Goal: Use online tool/utility: Use online tool/utility

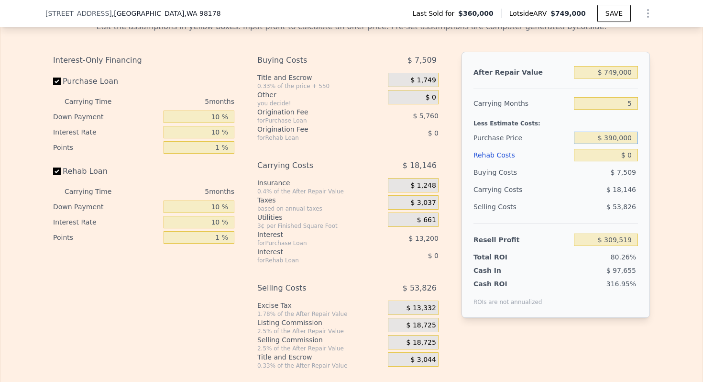
click at [623, 140] on input "$ 390,000" at bounding box center [606, 137] width 64 height 12
type input "$ 507,000"
type input "$ 154,288"
click at [633, 157] on input "$ 0" at bounding box center [606, 155] width 64 height 12
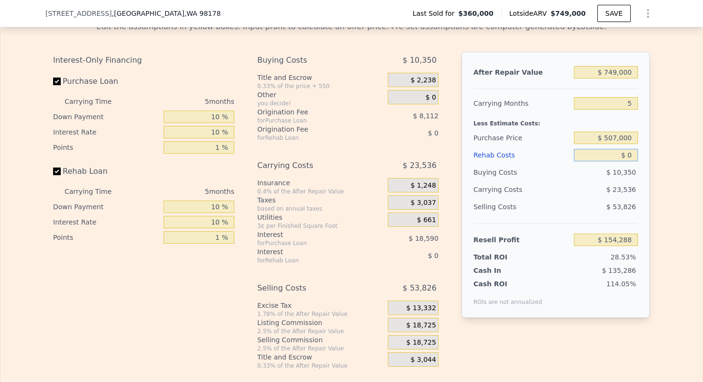
click at [633, 157] on input "$ 0" at bounding box center [606, 155] width 64 height 12
type input "$ 3,000"
type input "$ 151,130"
type input "$ 30,000"
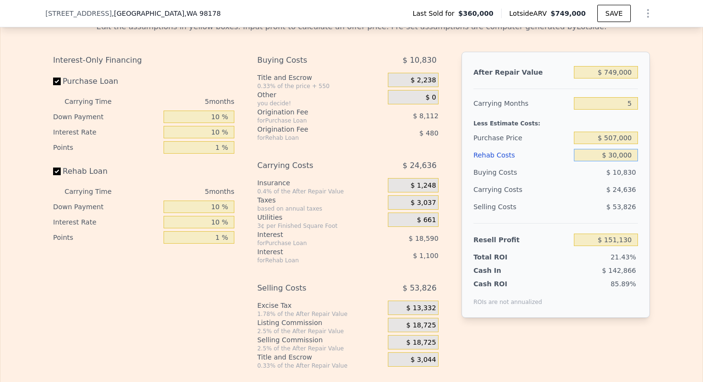
type input "$ 122,708"
type input "$ 30,000"
click at [627, 102] on input "5" at bounding box center [606, 103] width 64 height 12
type input "3"
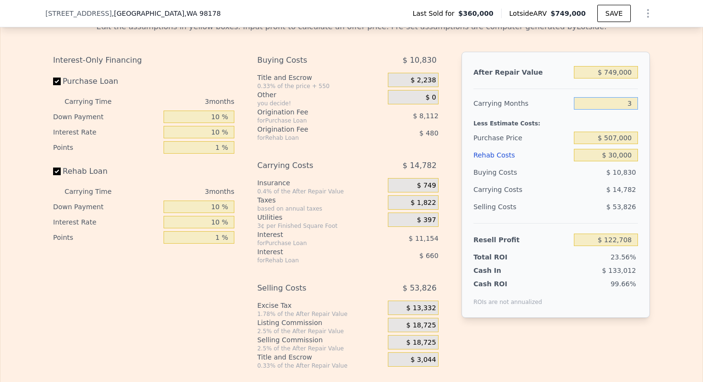
type input "$ 132,562"
type input "3"
click at [619, 75] on input "$ 749,000" at bounding box center [606, 72] width 64 height 12
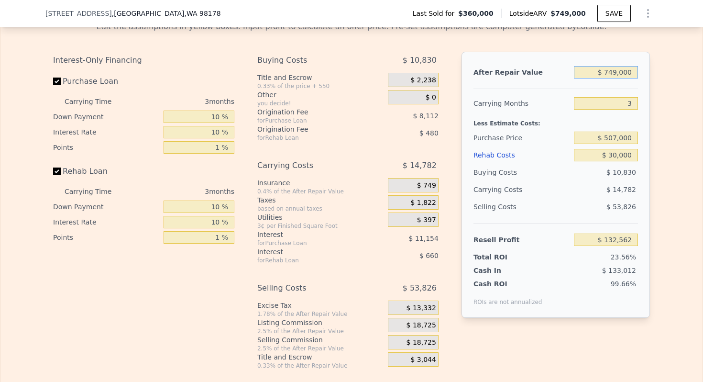
type input "$ 6"
type input "-$ 562,407"
type input "$ 6,300"
type input "-$ 556,568"
type input "$ 63,000"
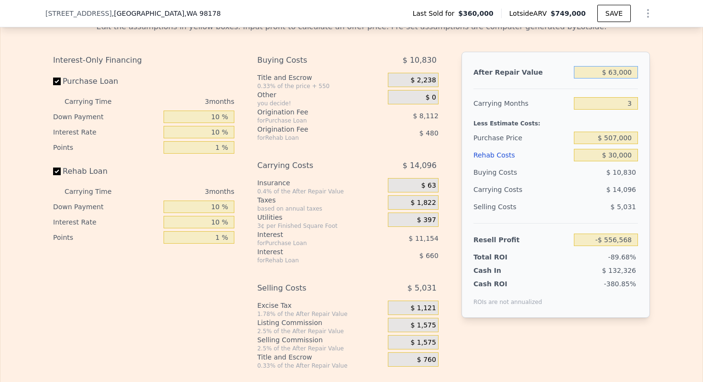
type input "-$ 503,957"
type input "$ 630,000"
type input "$ 22,145"
type input "$ 630,000"
click at [531, 95] on div "Carrying Months" at bounding box center [521, 103] width 97 height 17
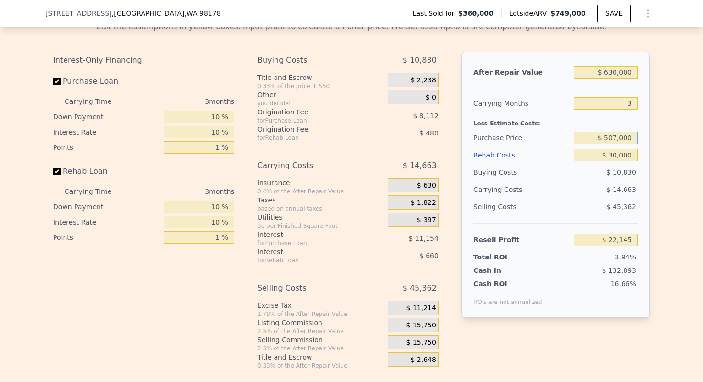
click at [623, 136] on input "$ 507,000" at bounding box center [606, 137] width 64 height 12
type input "$ 507,000"
click at [513, 109] on div "Carrying Months" at bounding box center [521, 103] width 97 height 17
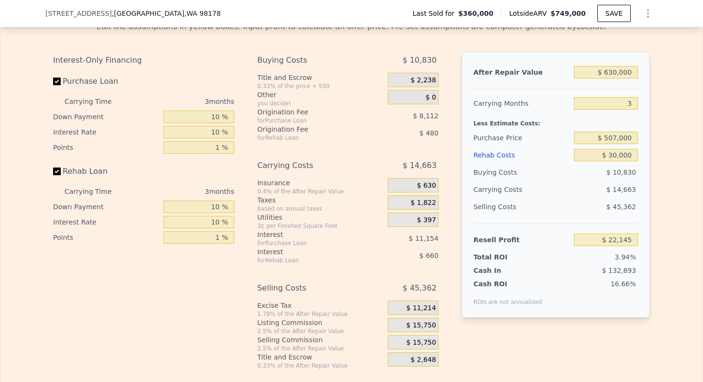
click at [427, 326] on span "$ 15,750" at bounding box center [421, 325] width 30 height 9
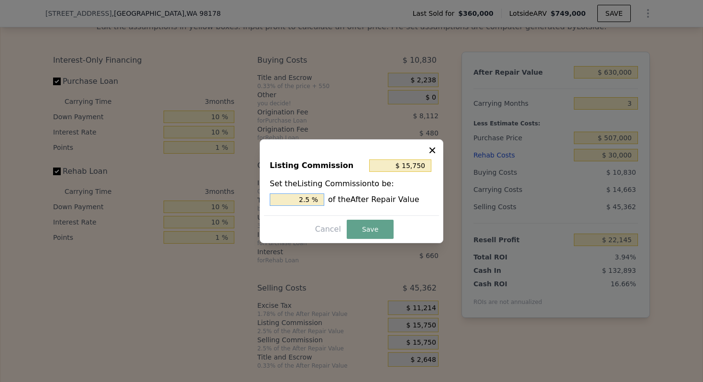
click at [304, 200] on input "2.5 %" at bounding box center [297, 199] width 55 height 12
type input "$ 6,300"
type input "1. %"
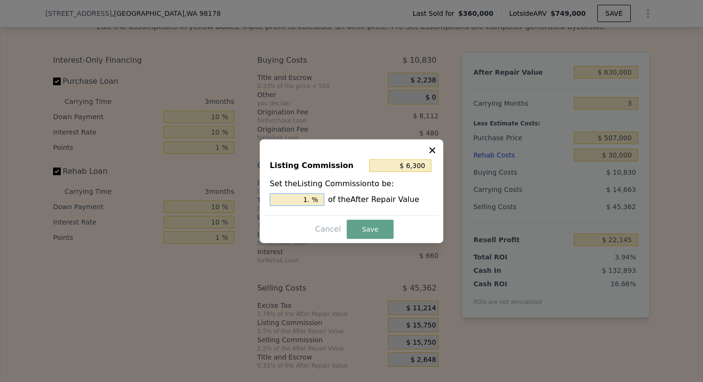
type input "$ 9,450"
type input "1.5 %"
click at [363, 221] on button "Save" at bounding box center [370, 228] width 47 height 19
type input "$ 28,445"
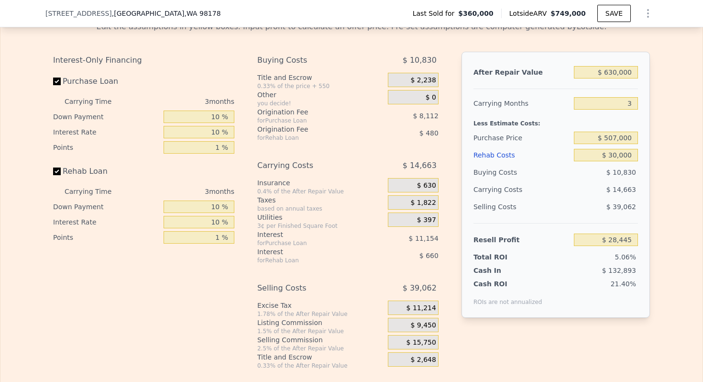
click at [498, 189] on div "Carrying Costs" at bounding box center [503, 189] width 60 height 17
click at [613, 74] on input "$ 630,000" at bounding box center [606, 72] width 64 height 12
type input "$ 66"
type input "-$ 562,351"
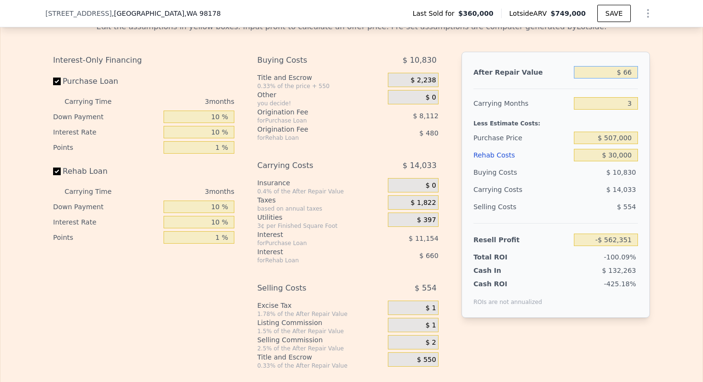
type input "$ 665"
type input "-$ 561,790"
type input "$ 6,650"
type input "-$ 556,176"
type input "$ 66,500"
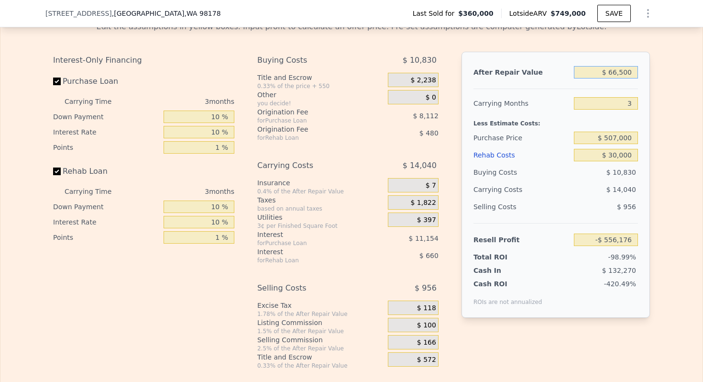
type input "-$ 500,046"
type input "$ 665,000"
type input "$ 61,271"
type input "$ 665,000"
click at [511, 109] on div "Carrying Months" at bounding box center [521, 103] width 97 height 17
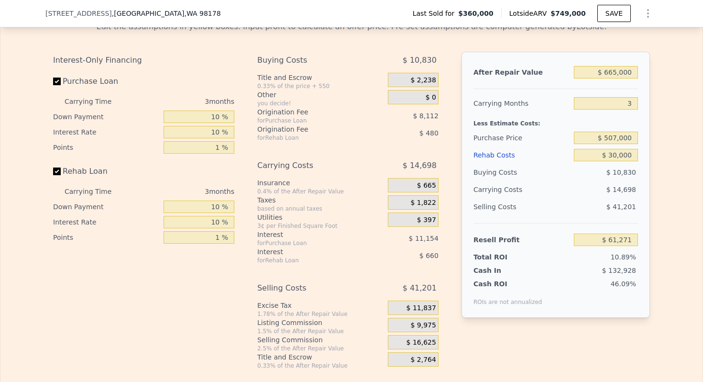
click at [428, 321] on span "$ 9,975" at bounding box center [422, 325] width 25 height 9
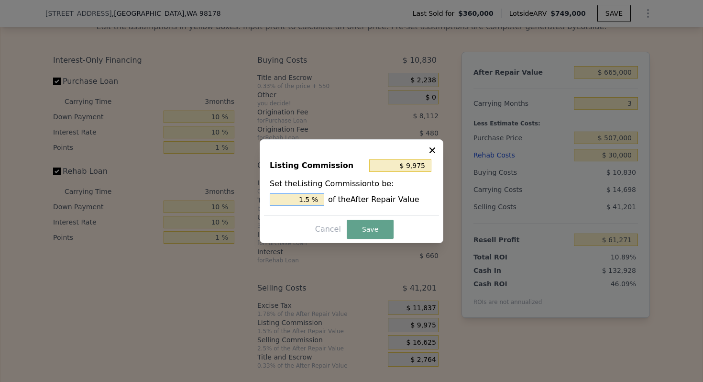
click at [305, 201] on input "1.5 %" at bounding box center [297, 199] width 55 height 12
type input "$ 13,300"
type input "2 %"
click at [361, 228] on button "Save" at bounding box center [370, 228] width 47 height 19
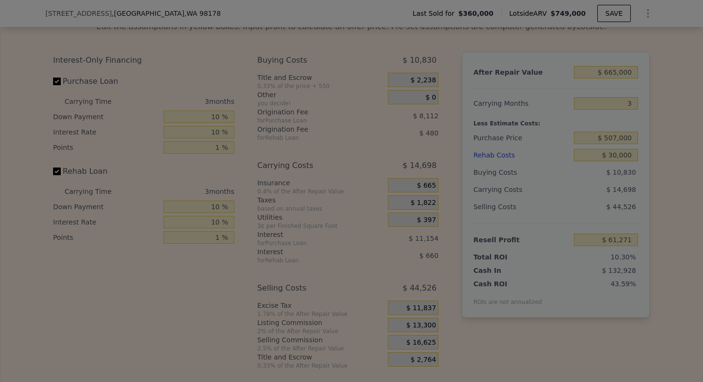
type input "$ 57,946"
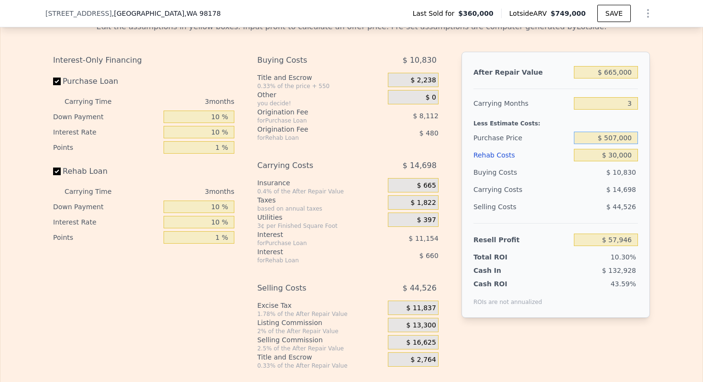
click at [618, 136] on input "$ 507,000" at bounding box center [606, 137] width 64 height 12
type input "$ 545,000"
click at [537, 114] on div "Less Estimate Costs:" at bounding box center [555, 120] width 164 height 17
type input "$ 18,374"
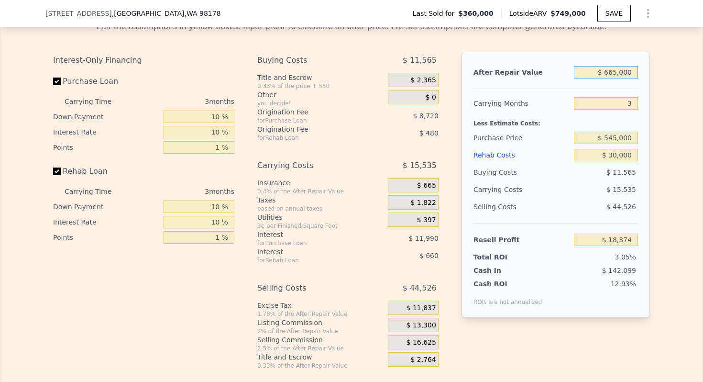
click at [615, 71] on input "$ 665,000" at bounding box center [606, 72] width 64 height 12
type input "$ 6"
type input "-$ 601,979"
type input "$ 67"
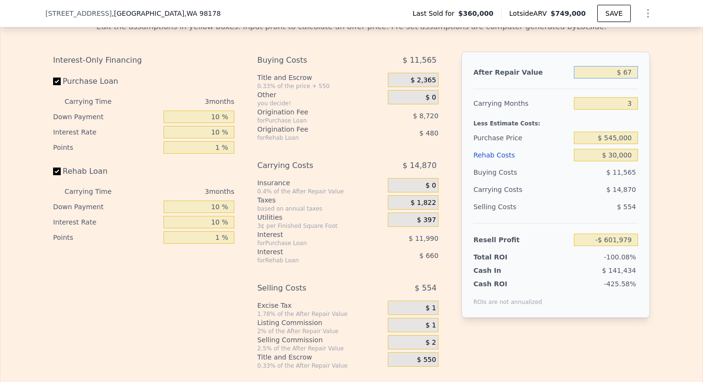
type input "-$ 601,922"
type input "$ 675"
type input "-$ 601,356"
type input "$ 675,000"
type input "$ 27,702"
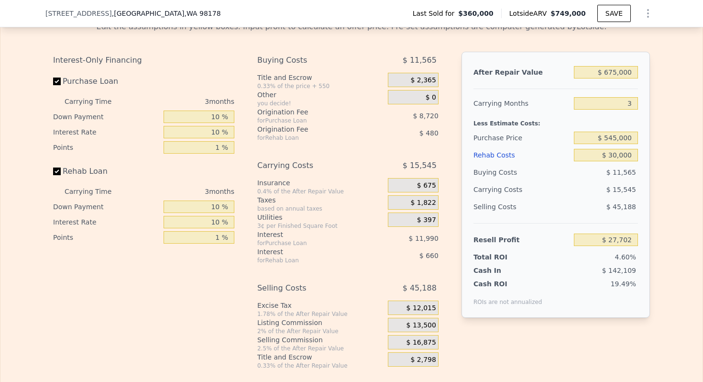
click at [526, 108] on div "Carrying Months" at bounding box center [521, 103] width 97 height 17
type input "$ 749,000"
type input "5"
type input "$ 0"
type input "$ 309,519"
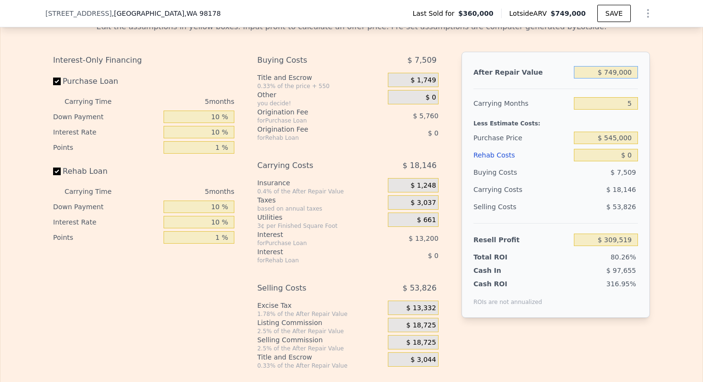
click at [616, 73] on input "$ 749,000" at bounding box center [606, 72] width 64 height 12
type input "$ 6"
type input "-$ 384,951"
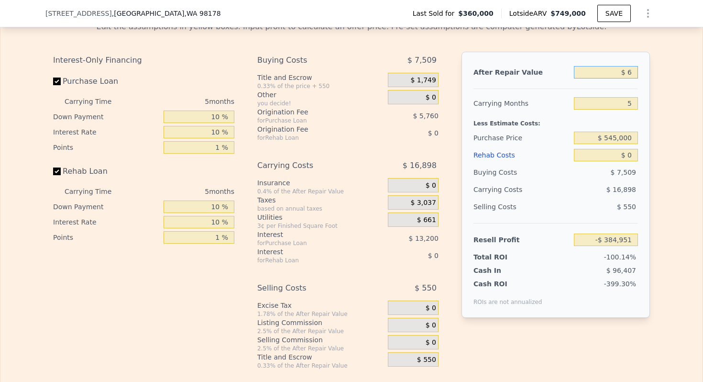
type input "$ 65"
type input "-$ 384,897"
type input "$ 650"
type input "-$ 384,354"
type input "$ 6,500"
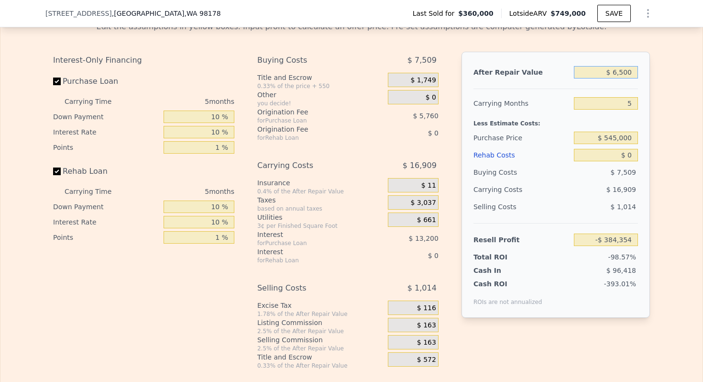
type input "-$ 378,932"
type input "$ 65,000"
type input "-$ 324,688"
type input "$ 650,000"
type input "$ 217,725"
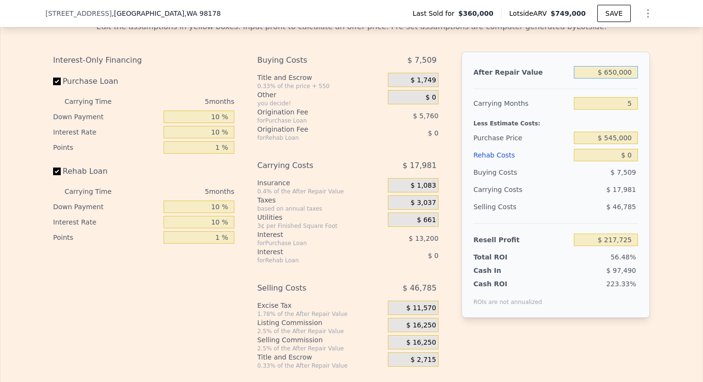
type input "$ 650,000"
click at [530, 103] on div "Carrying Months" at bounding box center [521, 103] width 97 height 17
click at [629, 154] on input "$ 0" at bounding box center [606, 155] width 64 height 12
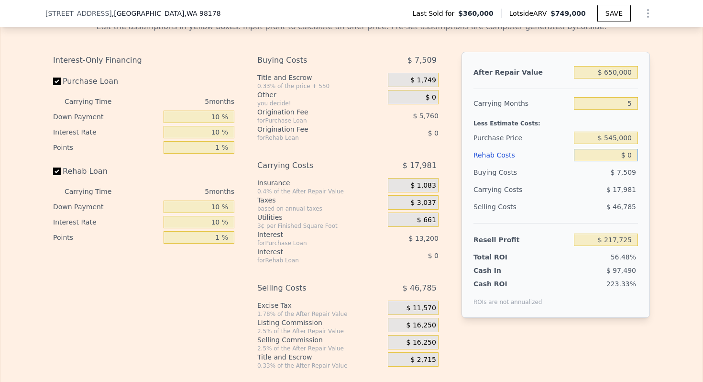
type input "$ 2"
type input "$ 217,723"
type input "$ 25"
type input "$ 217,700"
type input "$ 2,500"
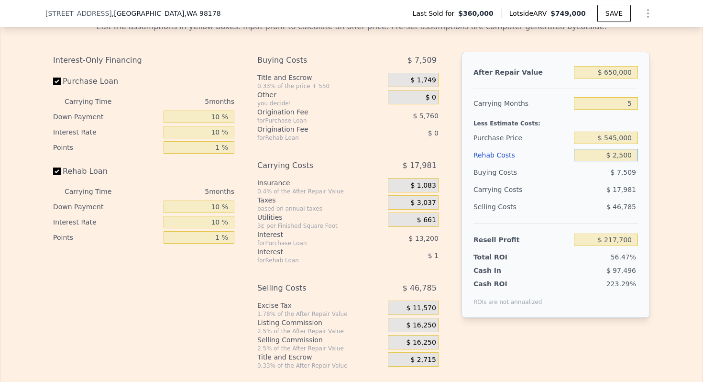
type input "$ 215,095"
type input "$ 25,000"
type input "$ 191,410"
type input "$ 25,000"
click at [526, 135] on div "Purchase Price" at bounding box center [521, 137] width 97 height 17
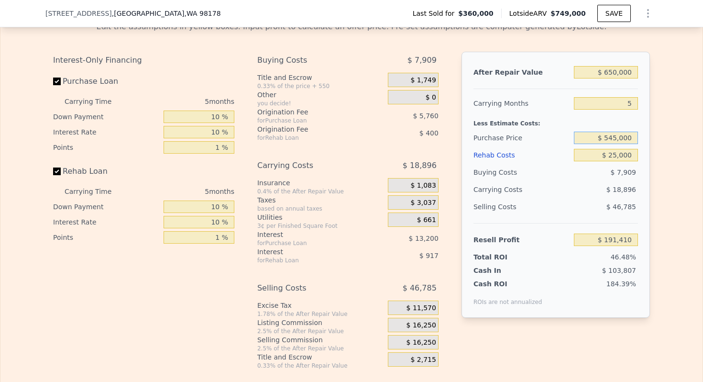
click at [619, 140] on input "$ 545,000" at bounding box center [606, 137] width 64 height 12
type input "$ 545,000"
click at [629, 101] on input "5" at bounding box center [606, 103] width 64 height 12
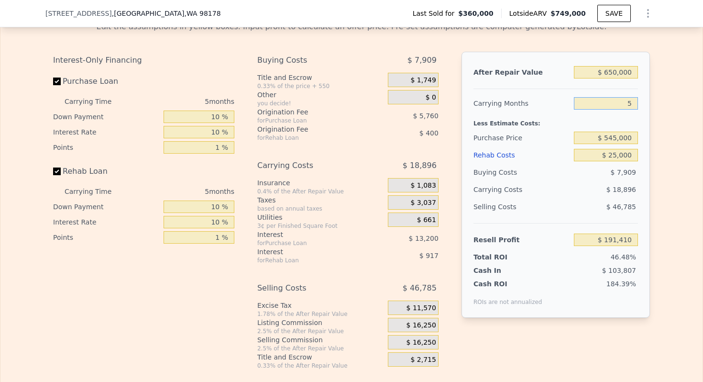
type input "-$ 3,951"
click at [629, 101] on input "5" at bounding box center [606, 103] width 64 height 12
type input "3"
type input "$ 6,321"
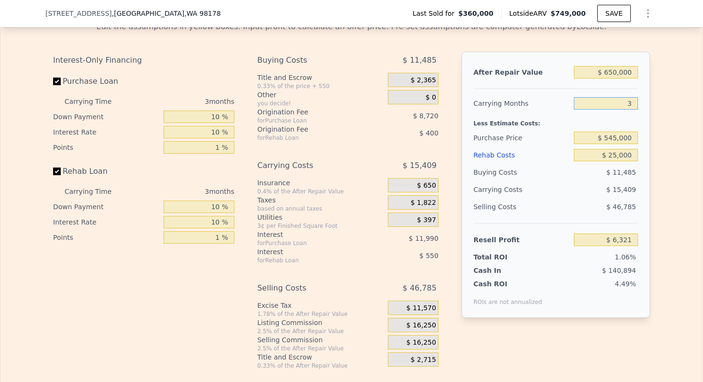
type input "3"
click at [497, 114] on div "Less Estimate Costs:" at bounding box center [555, 120] width 164 height 17
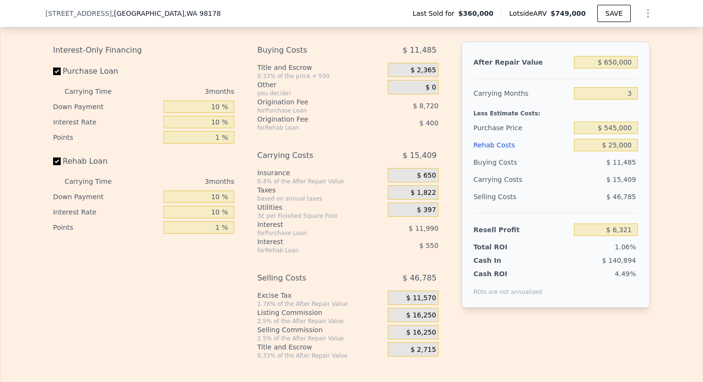
click at [434, 311] on span "$ 16,250" at bounding box center [421, 315] width 30 height 9
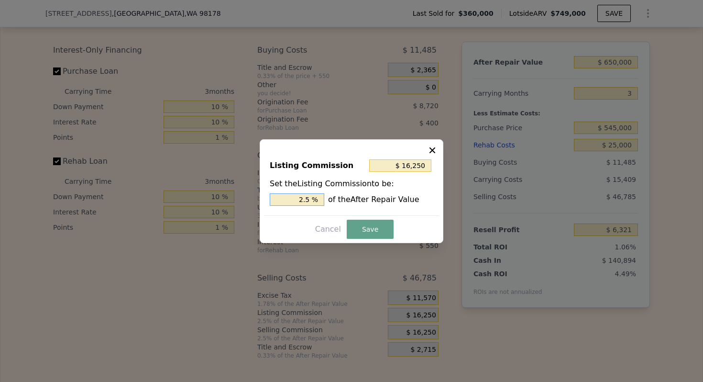
click at [304, 196] on input "2.5 %" at bounding box center [297, 199] width 55 height 12
type input "$ 13,000"
type input "2 %"
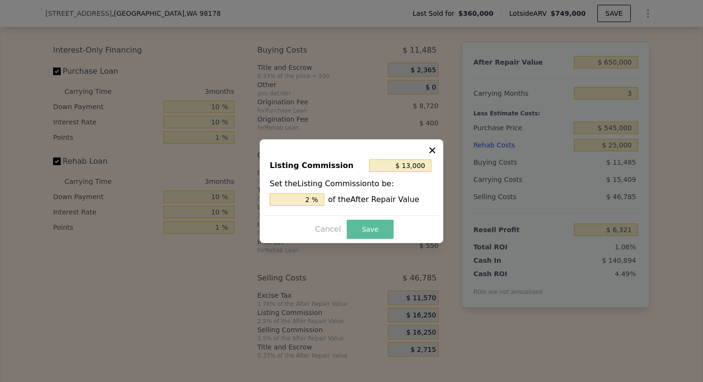
click at [358, 221] on button "Save" at bounding box center [370, 228] width 47 height 19
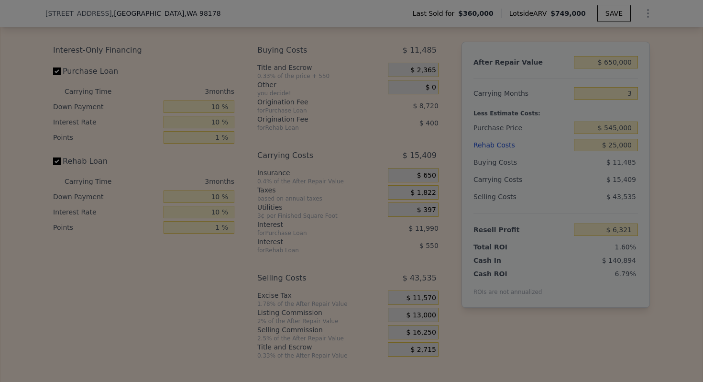
type input "$ 9,571"
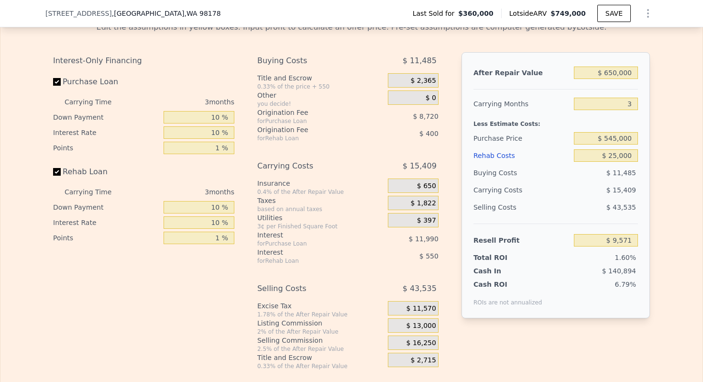
scroll to position [1416, 0]
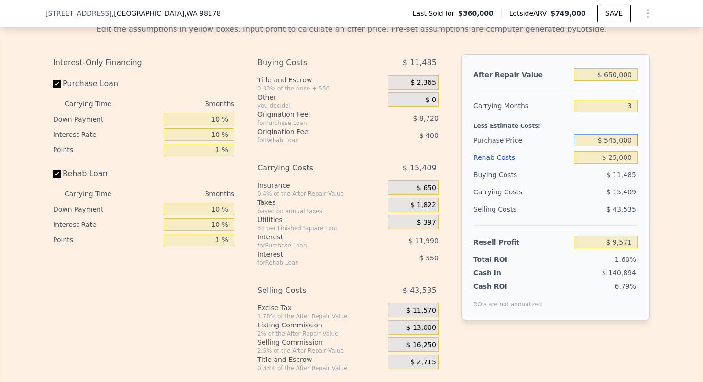
click at [616, 142] on input "$ 545,000" at bounding box center [606, 140] width 64 height 12
type input "$ 525,000"
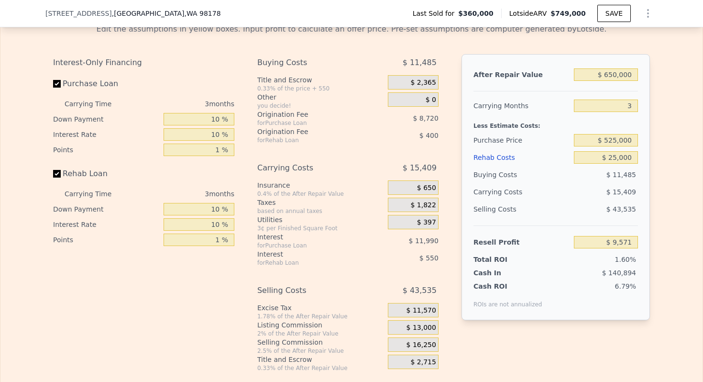
click at [493, 107] on div "Carrying Months" at bounding box center [521, 105] width 97 height 17
type input "$ 30,399"
type input "$ 749,000"
type input "5"
type input "$ 0"
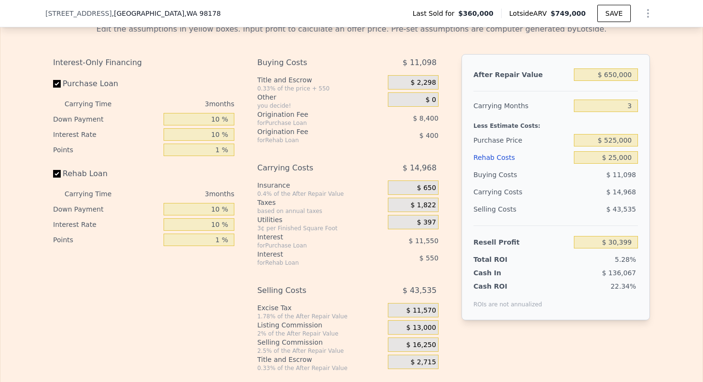
type input "$ 309,519"
click at [617, 73] on input "$ 749,000" at bounding box center [606, 74] width 64 height 12
type input "$ 65,000"
type input "-$ 324,688"
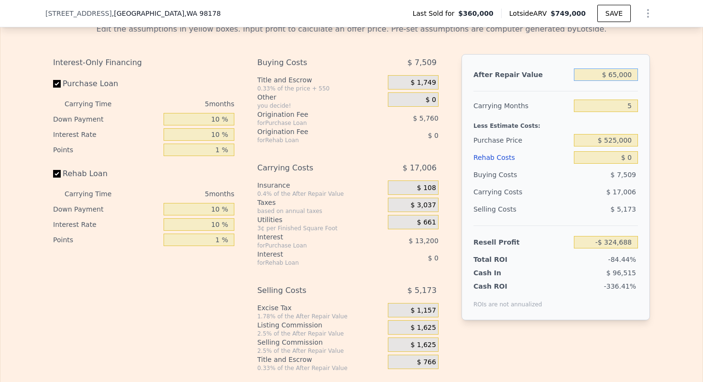
type input "$ 650,000"
type input "$ 217,725"
type input "$ 650,000"
click at [626, 107] on input "5" at bounding box center [606, 105] width 64 height 12
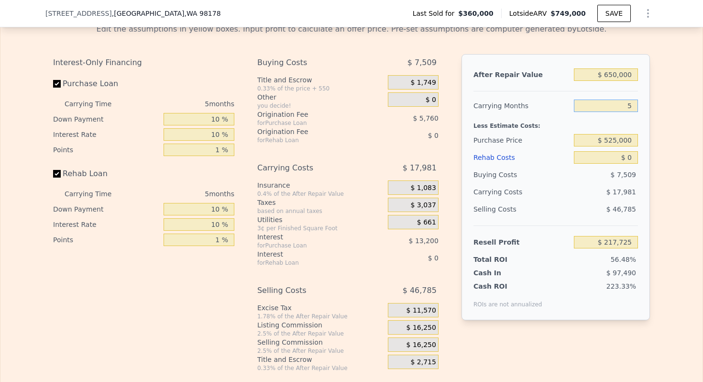
click at [626, 107] on input "5" at bounding box center [606, 105] width 64 height 12
type input "3"
type input "$ 224,917"
type input "3"
click at [513, 111] on div "Carrying Months" at bounding box center [521, 105] width 97 height 17
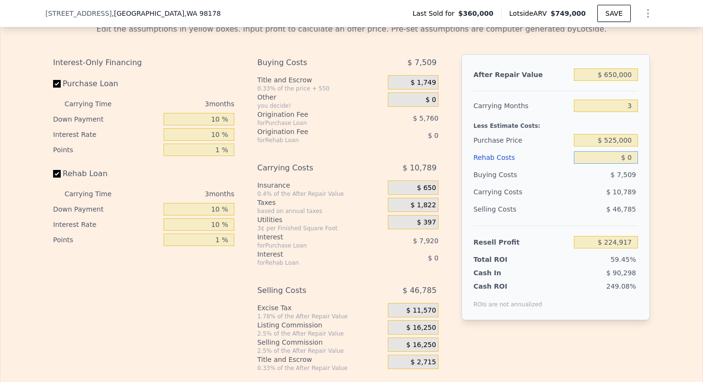
click at [629, 157] on input "$ 0" at bounding box center [606, 157] width 64 height 12
type input "$ 2"
type input "$ 224,915"
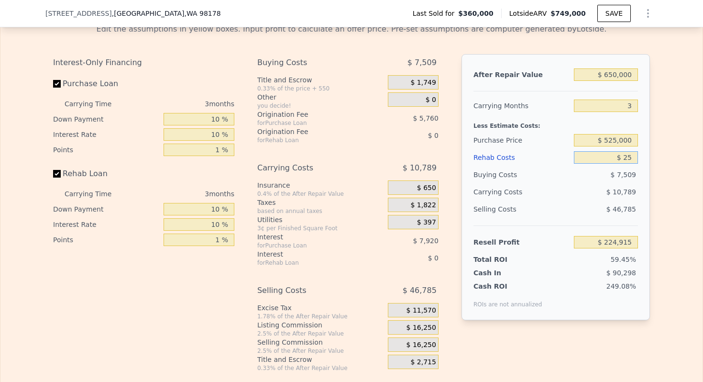
type input "$ 250"
type input "$ 224,657"
type input "$ 2,500"
type input "$ 222,323"
type input "$ 25,000"
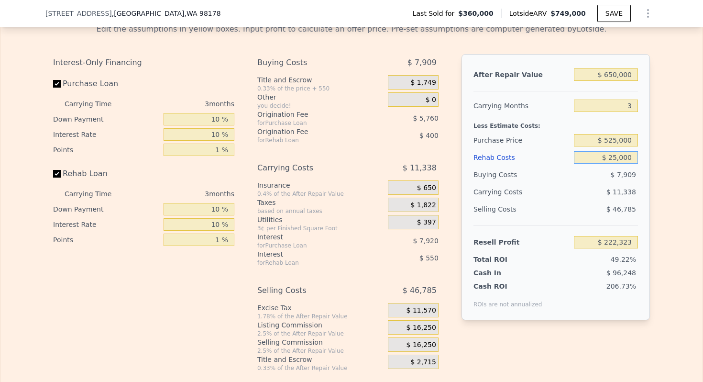
type input "$ 198,968"
type input "$ 25,000"
click at [530, 126] on div "Less Estimate Costs:" at bounding box center [555, 122] width 164 height 17
click at [616, 142] on input "$ 525,000" at bounding box center [606, 140] width 64 height 12
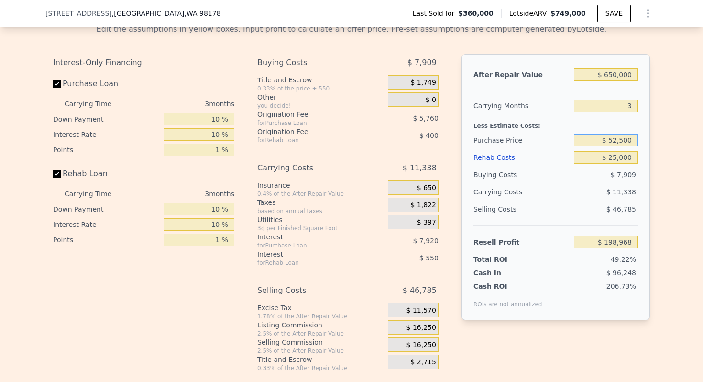
type input "$ 525,000"
click at [505, 128] on div "Less Estimate Costs:" at bounding box center [555, 122] width 164 height 17
type input "$ 27,149"
click at [426, 323] on span "$ 16,250" at bounding box center [421, 327] width 30 height 9
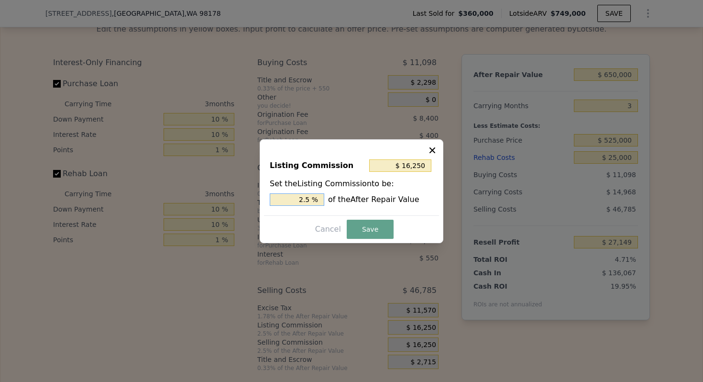
click at [303, 196] on input "2.5 %" at bounding box center [297, 199] width 55 height 12
type input "$ 13,000"
type input "2 %"
click at [372, 224] on button "Save" at bounding box center [370, 228] width 47 height 19
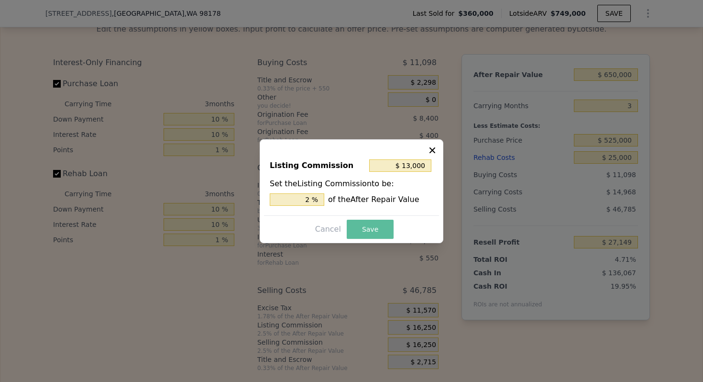
type input "$ 30,399"
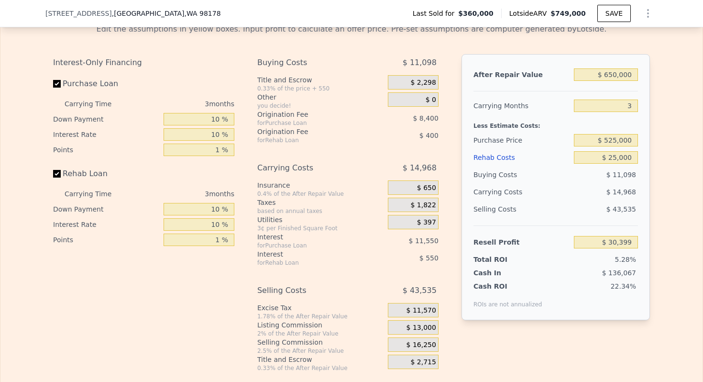
type input "$ 749,000"
type input "5"
type input "$ 0"
type input "$ 309,519"
